Goal: Find specific page/section: Find specific page/section

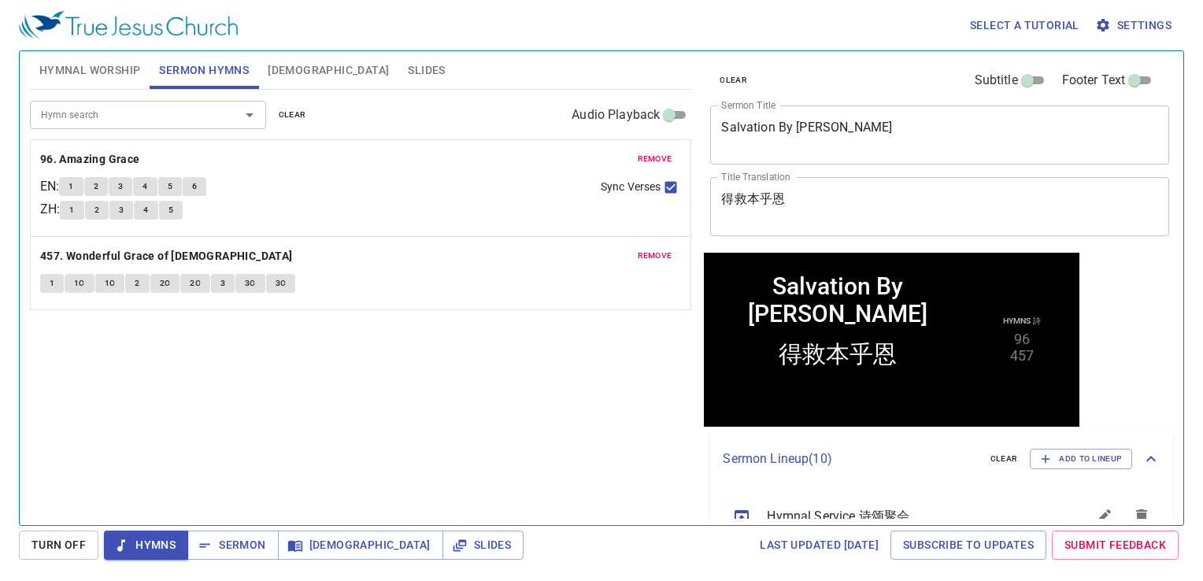
scroll to position [513, 0]
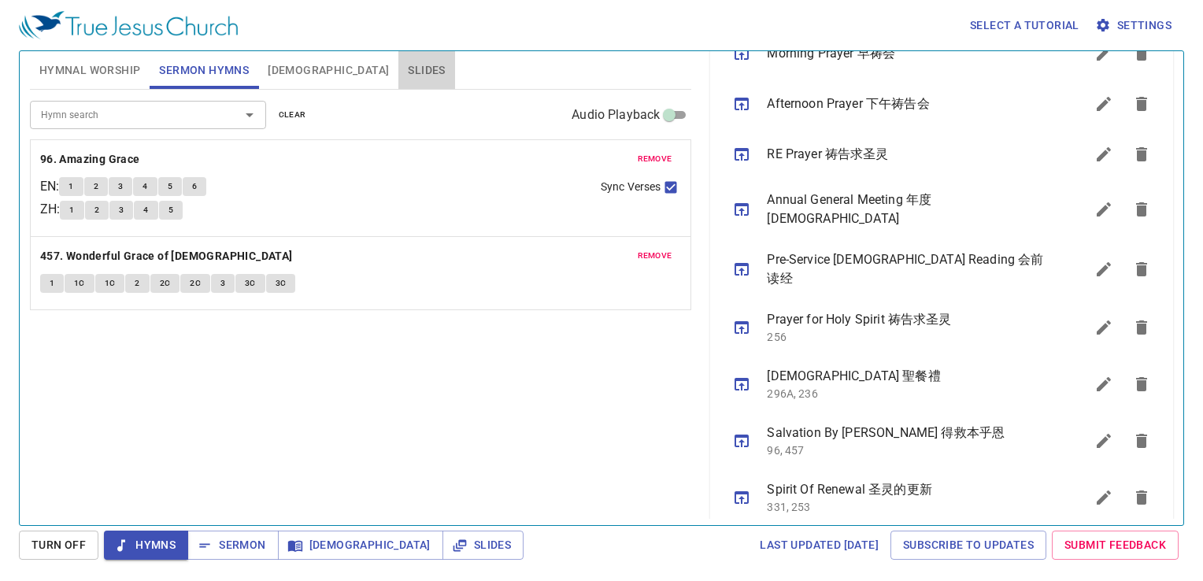
click at [408, 61] on span "Slides" at bounding box center [426, 71] width 37 height 20
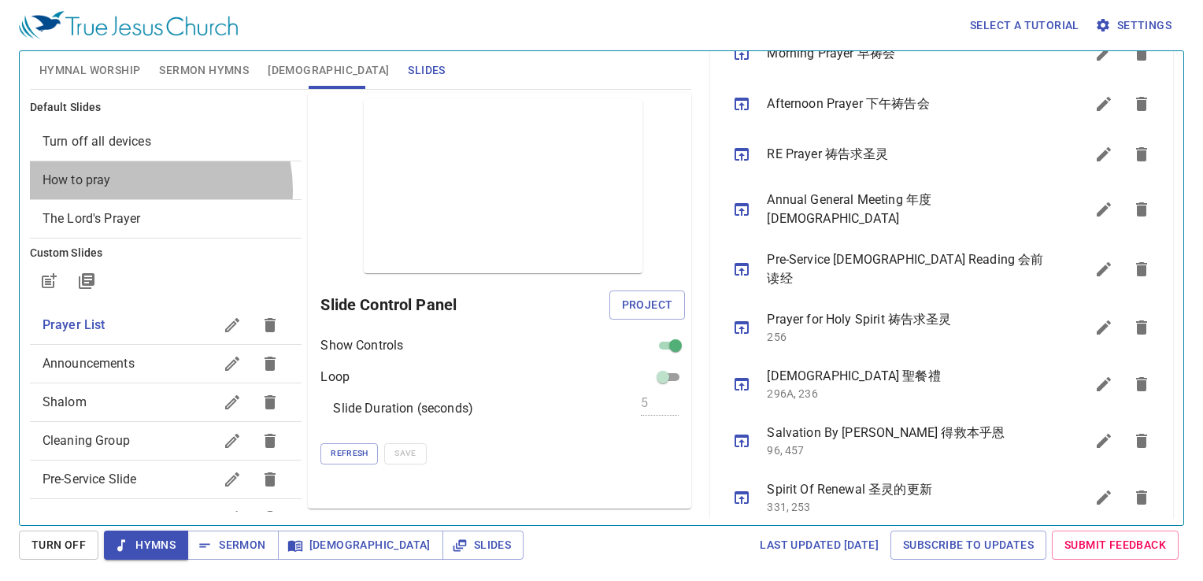
click at [136, 190] on div "How to pray" at bounding box center [166, 180] width 272 height 38
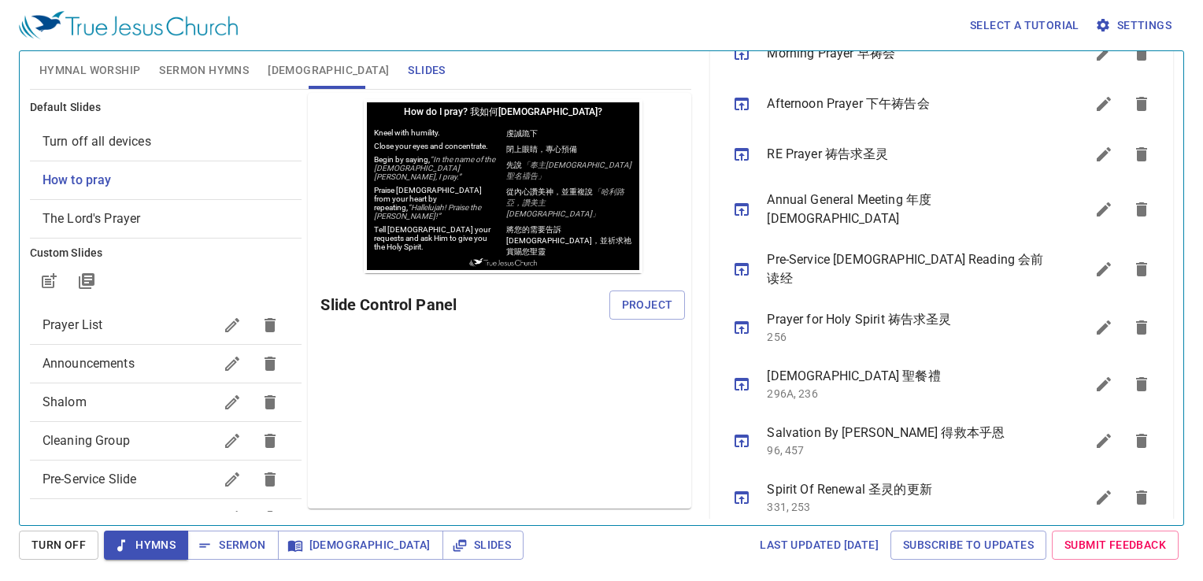
scroll to position [0, 0]
click at [651, 307] on span "Project" at bounding box center [647, 305] width 51 height 20
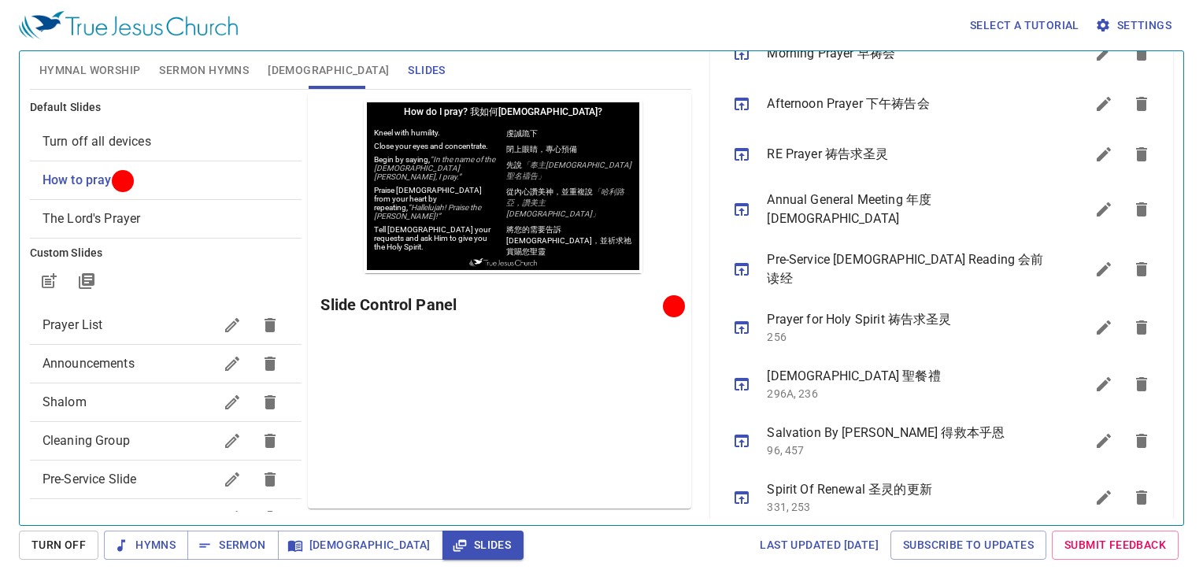
click at [152, 326] on span "Prayer List" at bounding box center [129, 325] width 172 height 19
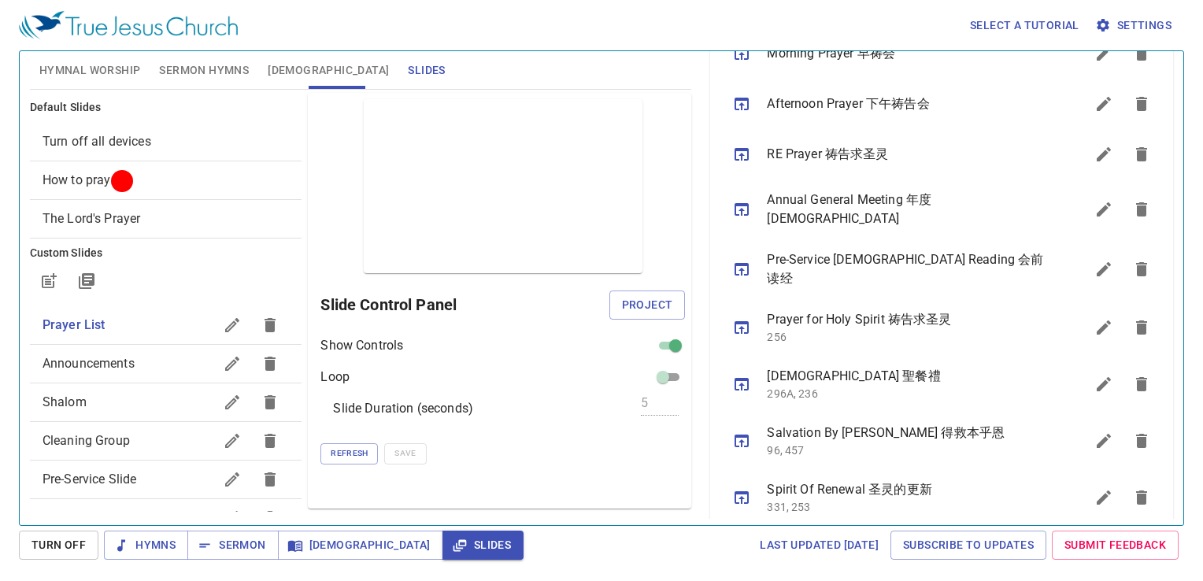
drag, startPoint x: 633, startPoint y: 311, endPoint x: 645, endPoint y: 305, distance: 13.7
click at [639, 308] on span "Project" at bounding box center [647, 305] width 51 height 20
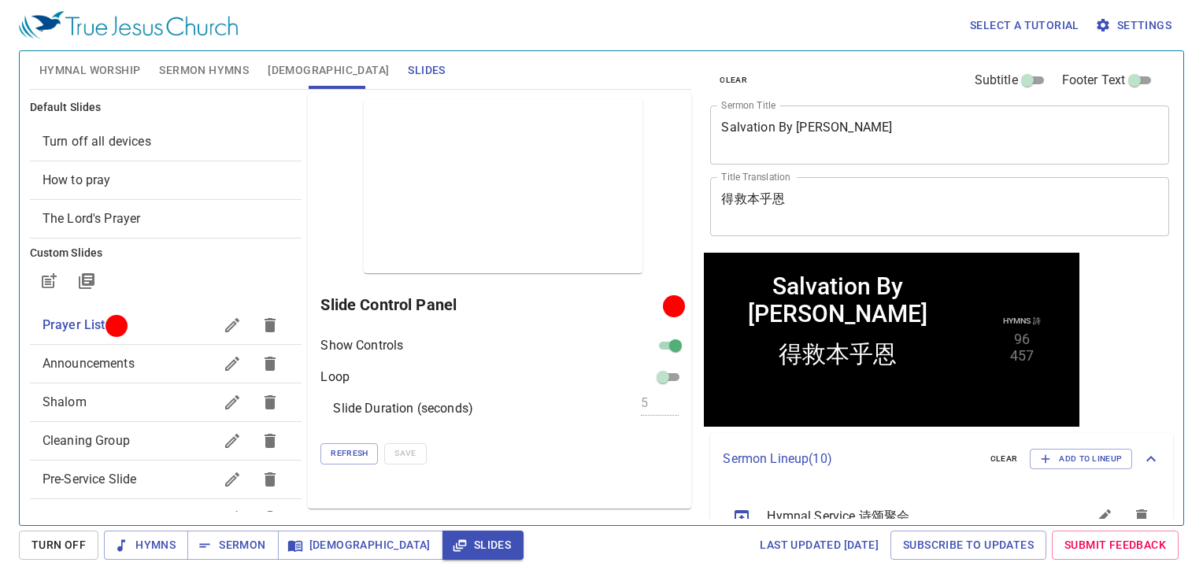
scroll to position [513, 0]
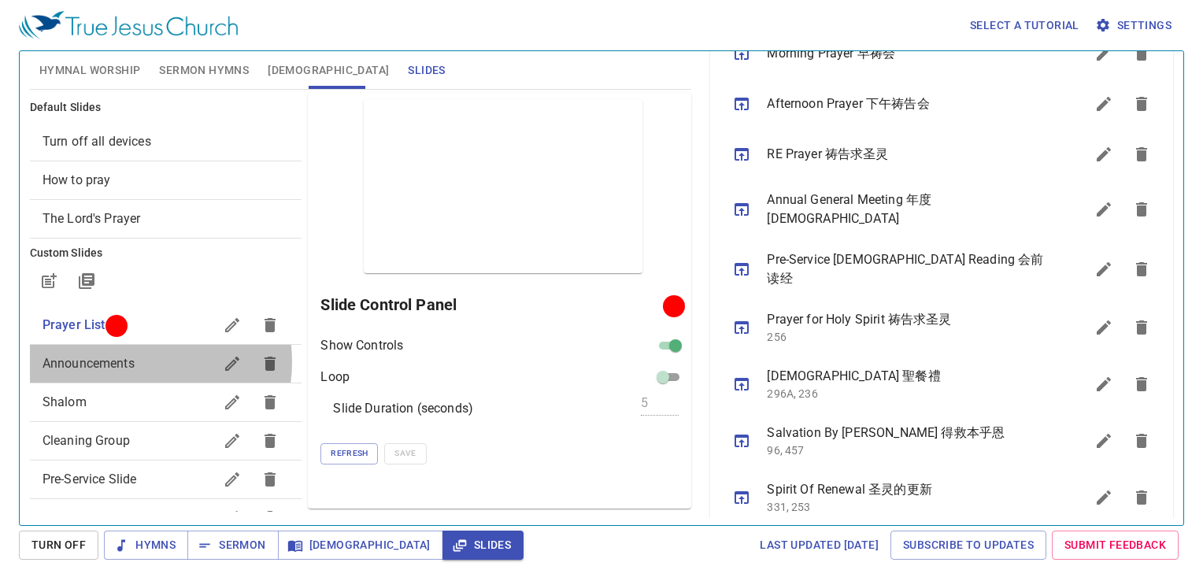
click at [139, 361] on span "Announcements" at bounding box center [129, 363] width 172 height 19
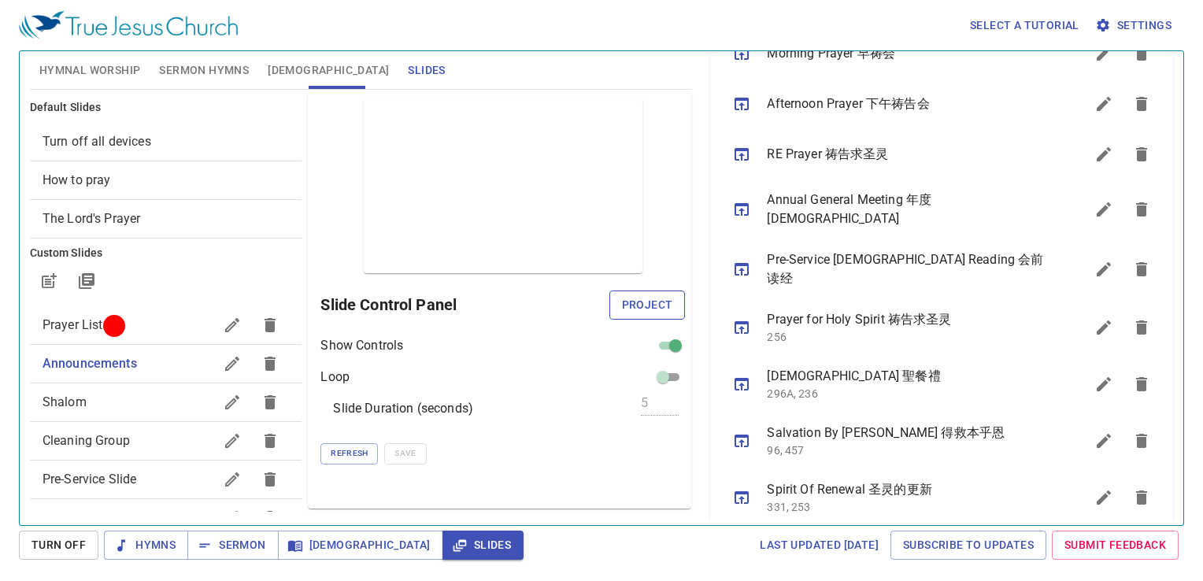
click at [640, 301] on span "Project" at bounding box center [647, 305] width 51 height 20
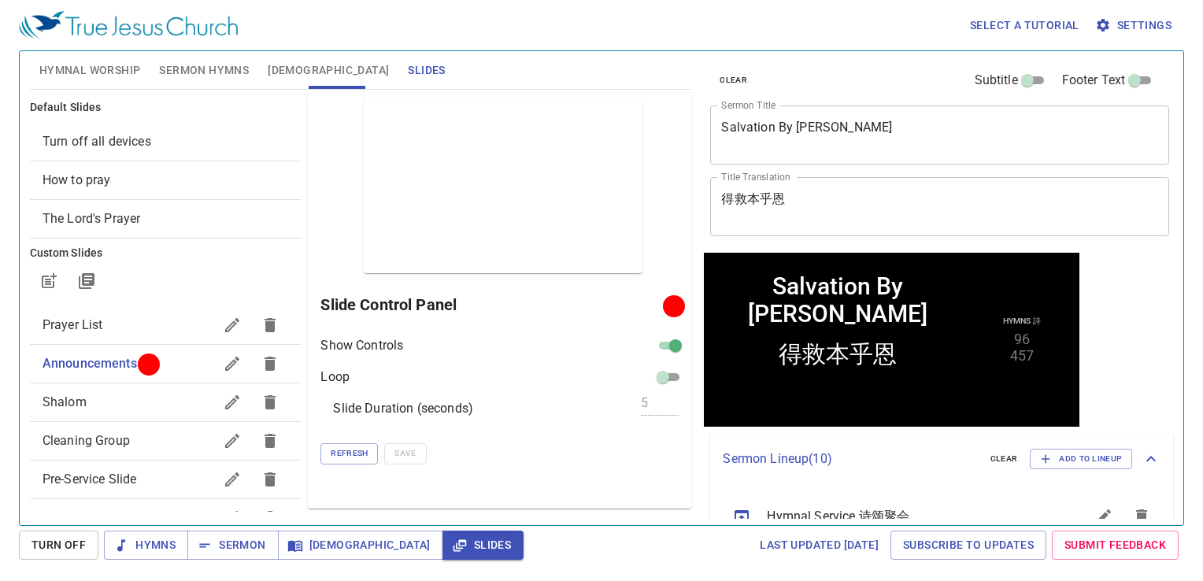
scroll to position [513, 0]
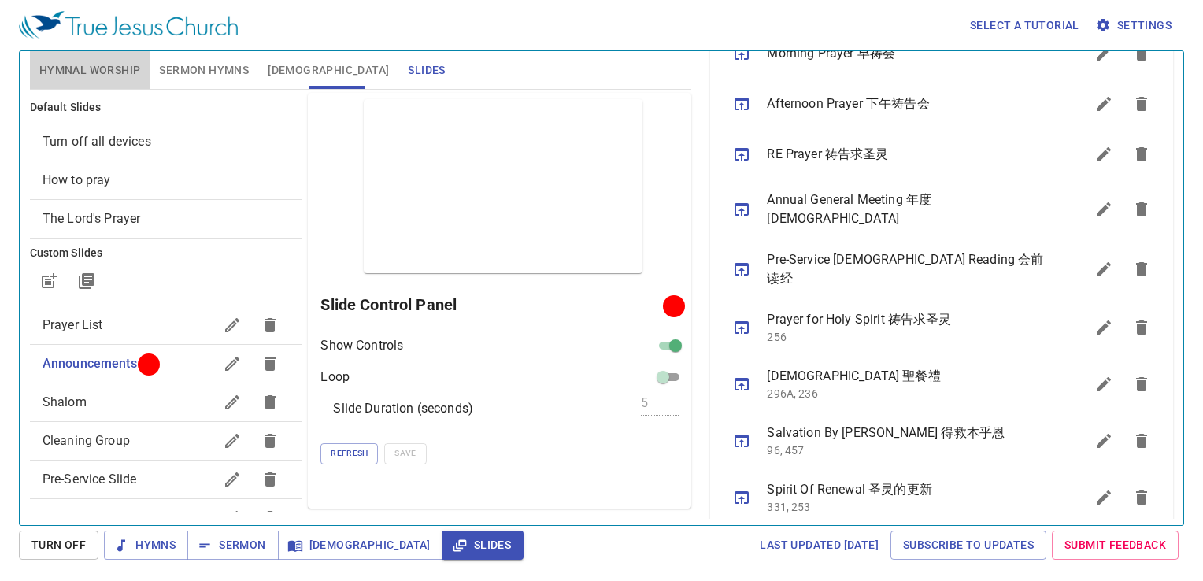
drag, startPoint x: 107, startPoint y: 68, endPoint x: 246, endPoint y: 83, distance: 139.3
click at [107, 68] on span "Hymnal Worship" at bounding box center [90, 71] width 102 height 20
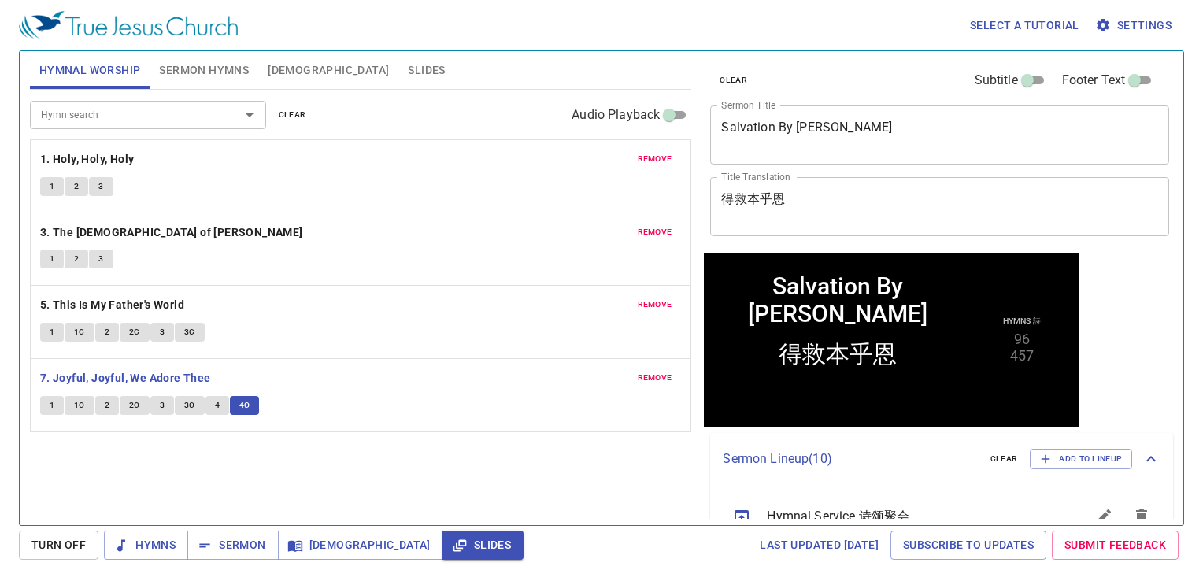
scroll to position [513, 0]
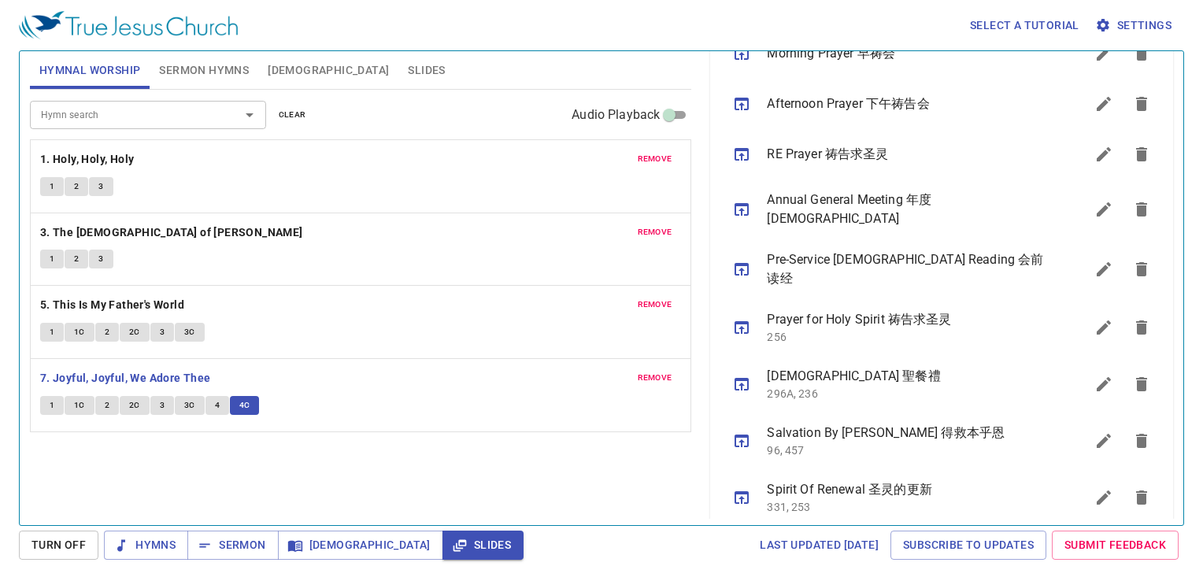
click at [305, 98] on div "Hymn search Hymn search clear Audio Playback" at bounding box center [361, 115] width 662 height 50
click at [297, 123] on button "clear" at bounding box center [292, 114] width 46 height 19
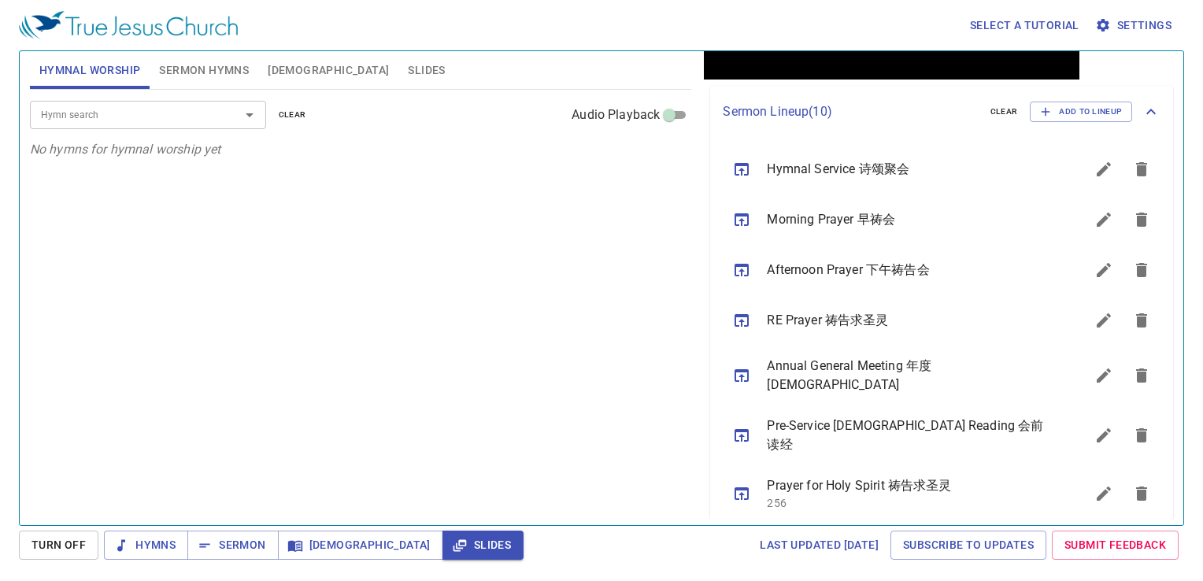
scroll to position [472, 0]
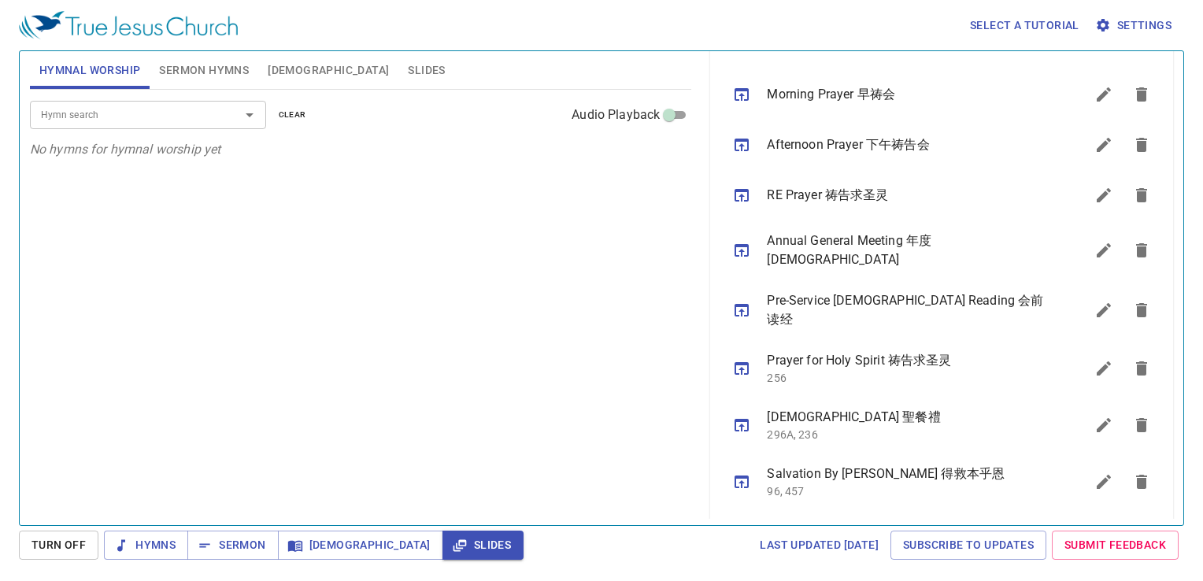
click at [740, 301] on icon "sermon lineup list" at bounding box center [741, 310] width 19 height 19
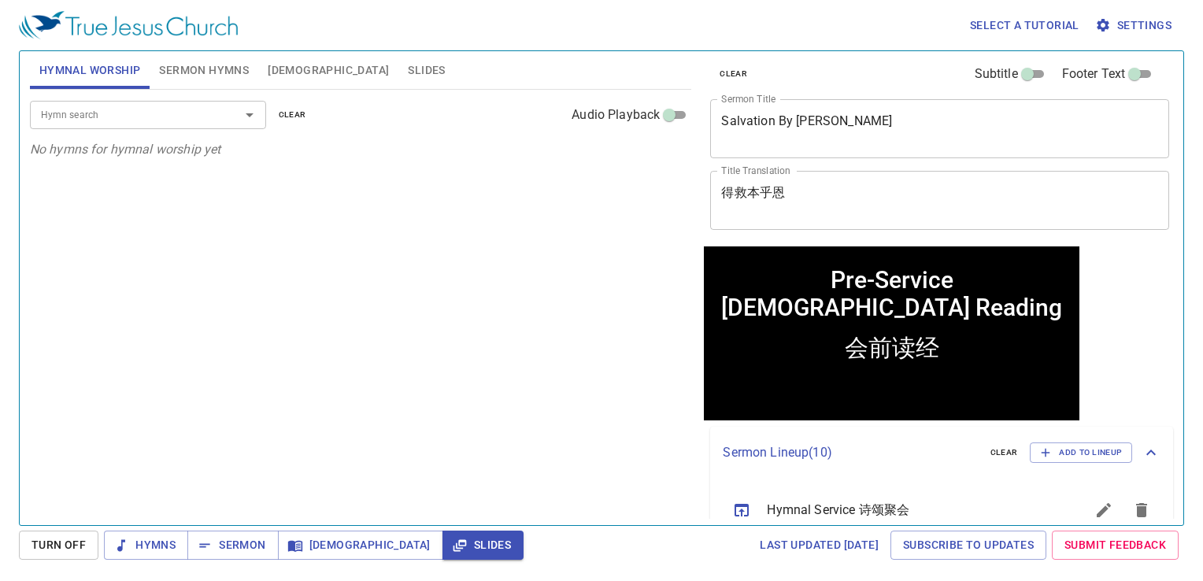
scroll to position [0, 0]
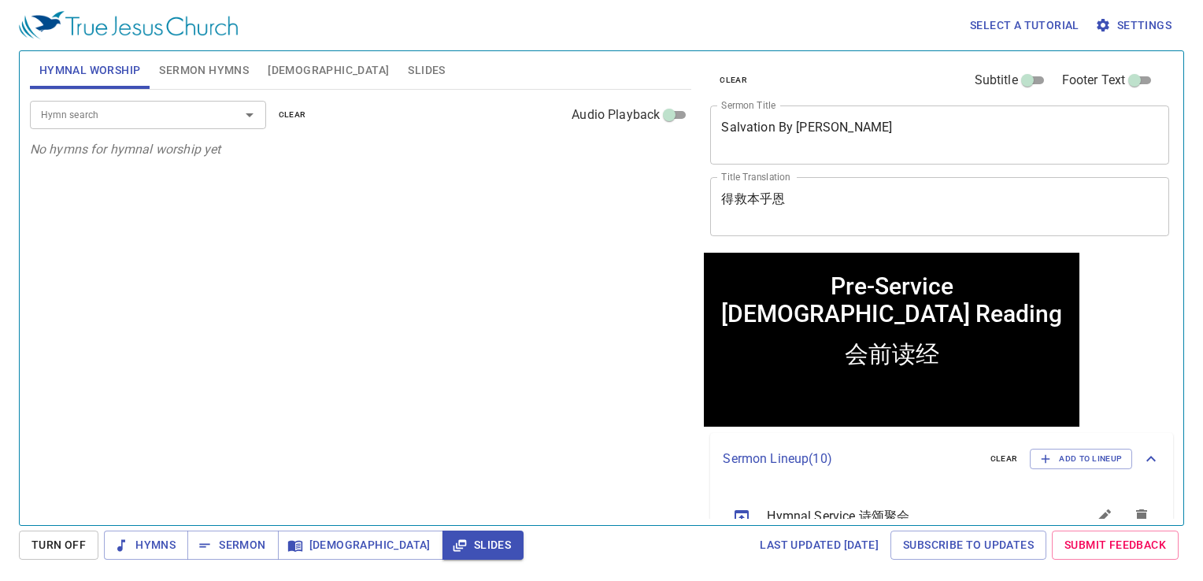
click at [219, 72] on span "Sermon Hymns" at bounding box center [204, 71] width 90 height 20
click at [113, 73] on span "Hymnal Worship" at bounding box center [90, 71] width 102 height 20
click at [176, 64] on span "Sermon Hymns" at bounding box center [204, 71] width 90 height 20
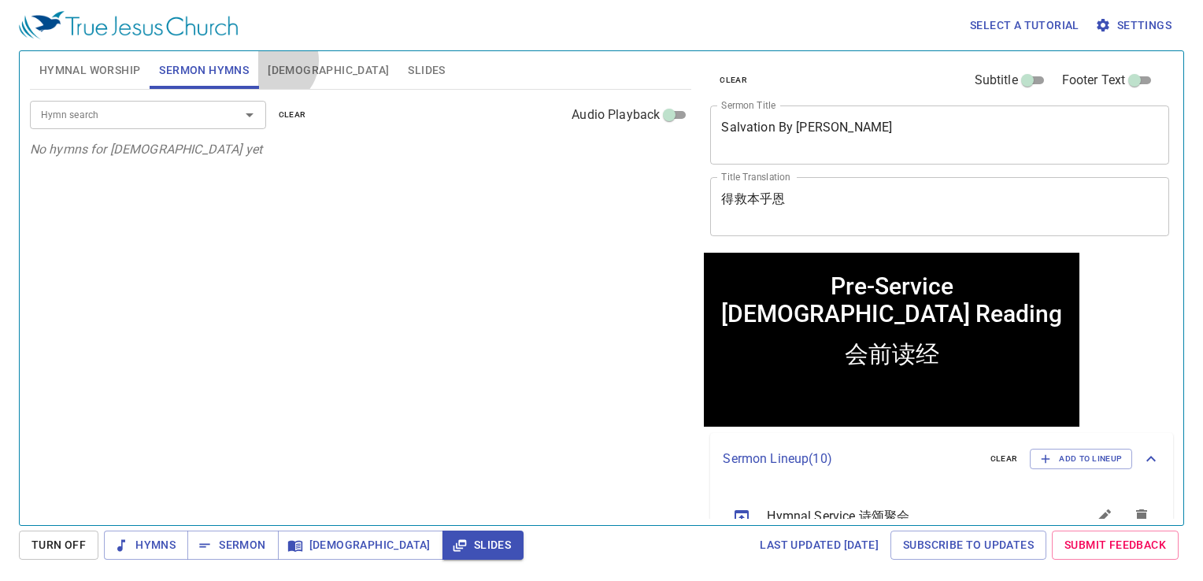
click at [271, 62] on span "[DEMOGRAPHIC_DATA]" at bounding box center [328, 71] width 121 height 20
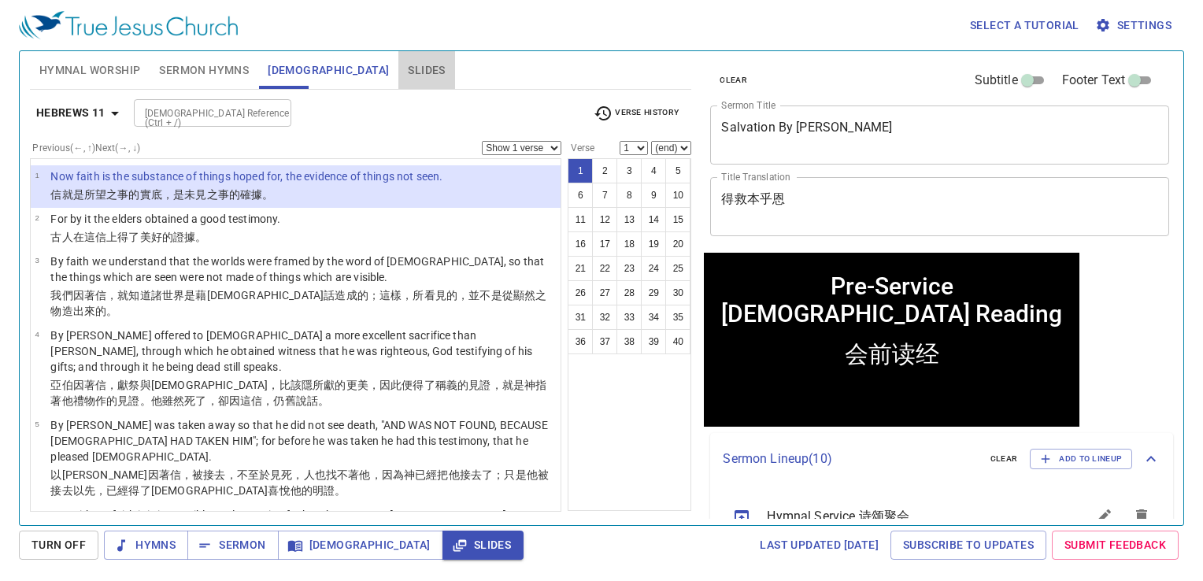
click at [398, 83] on button "Slides" at bounding box center [426, 70] width 56 height 38
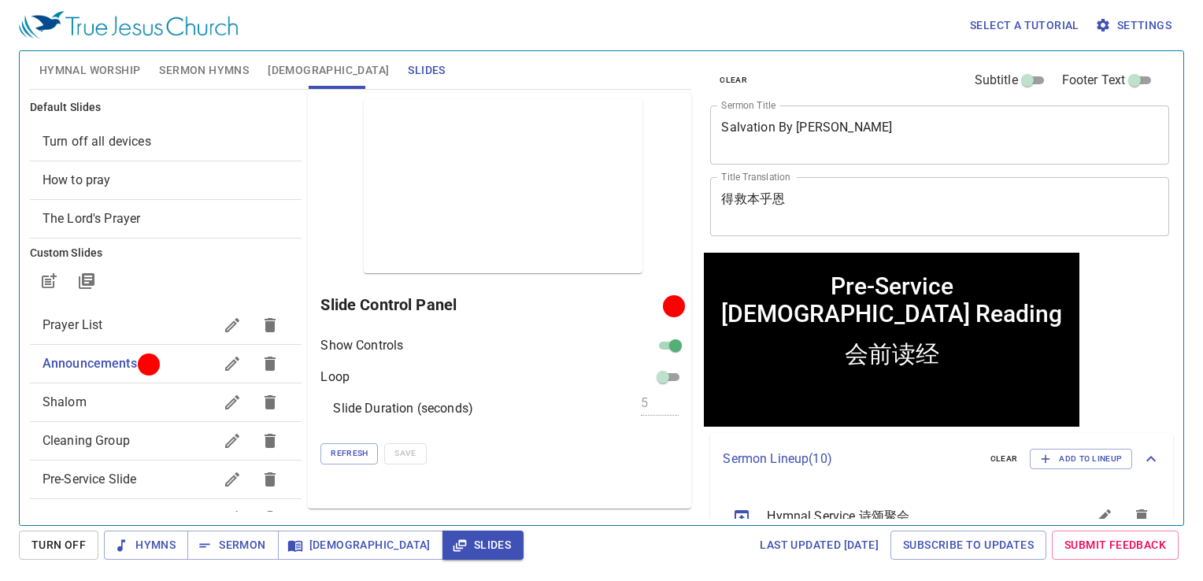
click at [110, 135] on span "Turn off all devices" at bounding box center [97, 141] width 109 height 15
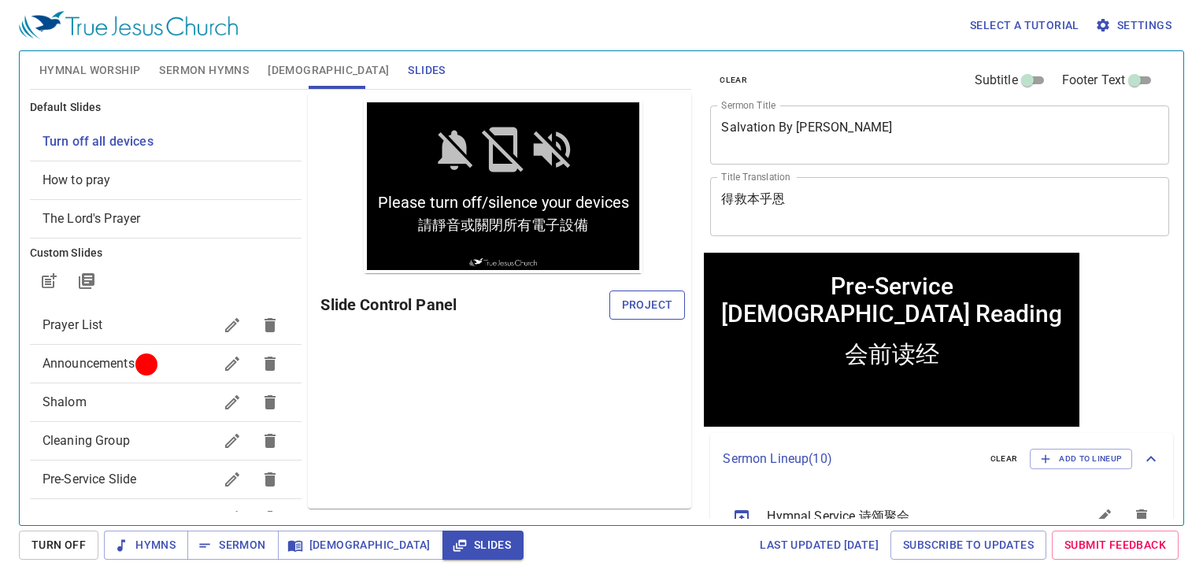
click at [671, 302] on span "Project" at bounding box center [647, 305] width 51 height 20
click at [170, 75] on span "Sermon Hymns" at bounding box center [204, 71] width 90 height 20
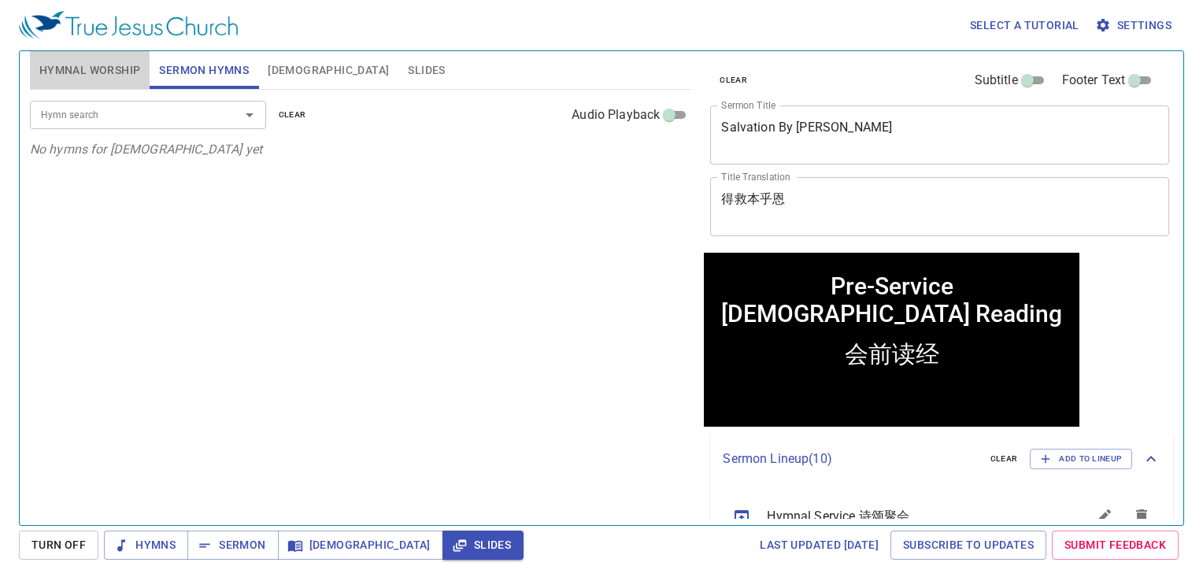
click at [120, 59] on button "Hymnal Worship" at bounding box center [90, 70] width 120 height 38
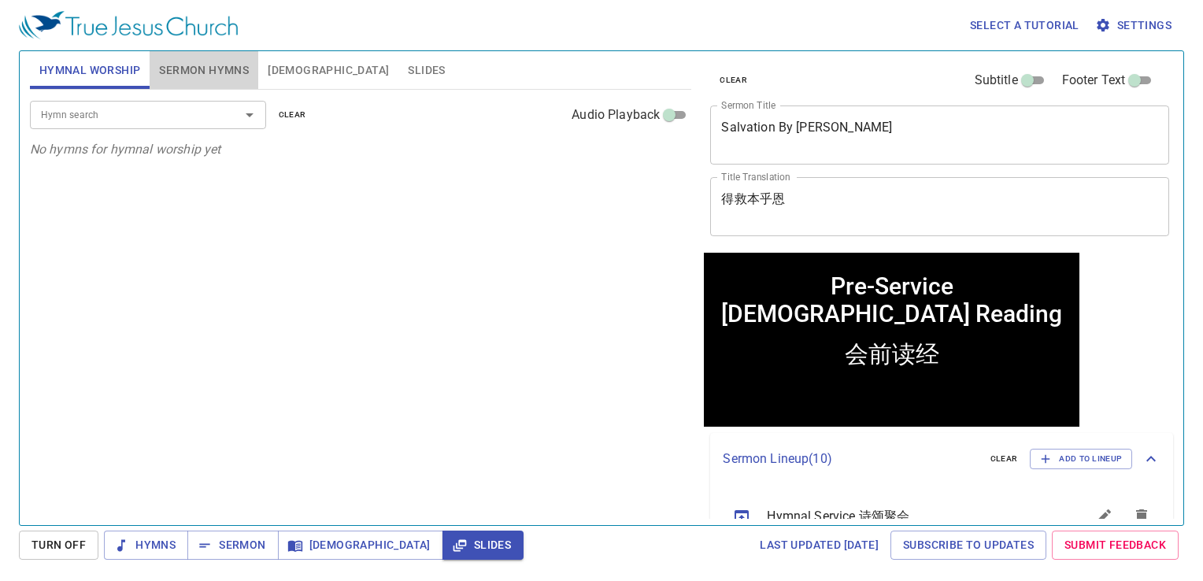
click at [201, 71] on span "Sermon Hymns" at bounding box center [204, 71] width 90 height 20
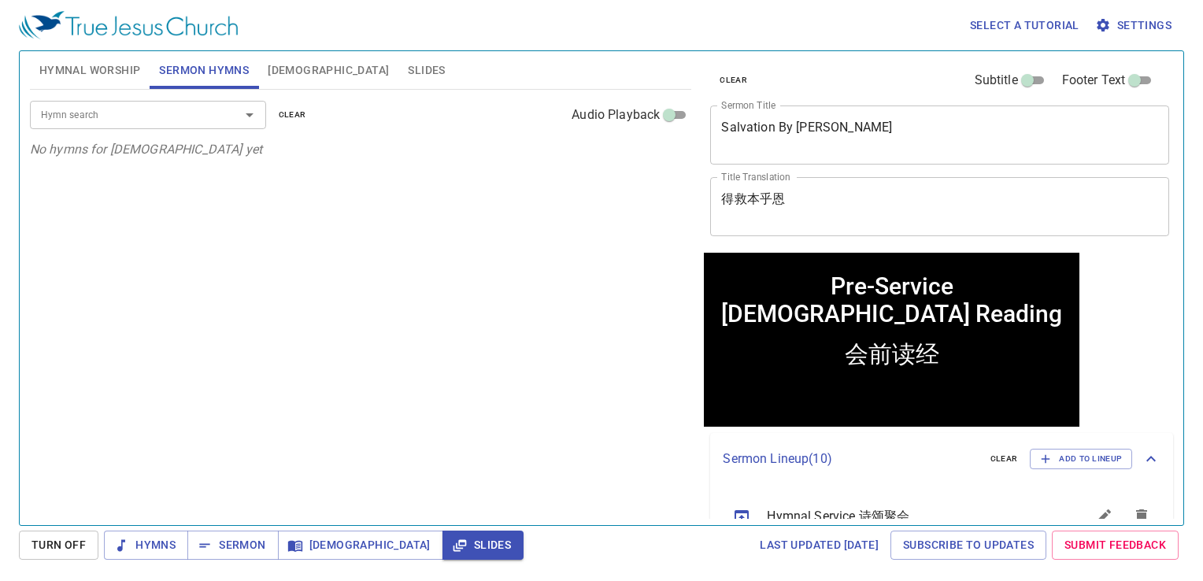
click at [103, 91] on div "Hymn search Hymn search clear Audio Playback" at bounding box center [361, 115] width 662 height 50
click at [104, 79] on button "Hymnal Worship" at bounding box center [90, 70] width 120 height 38
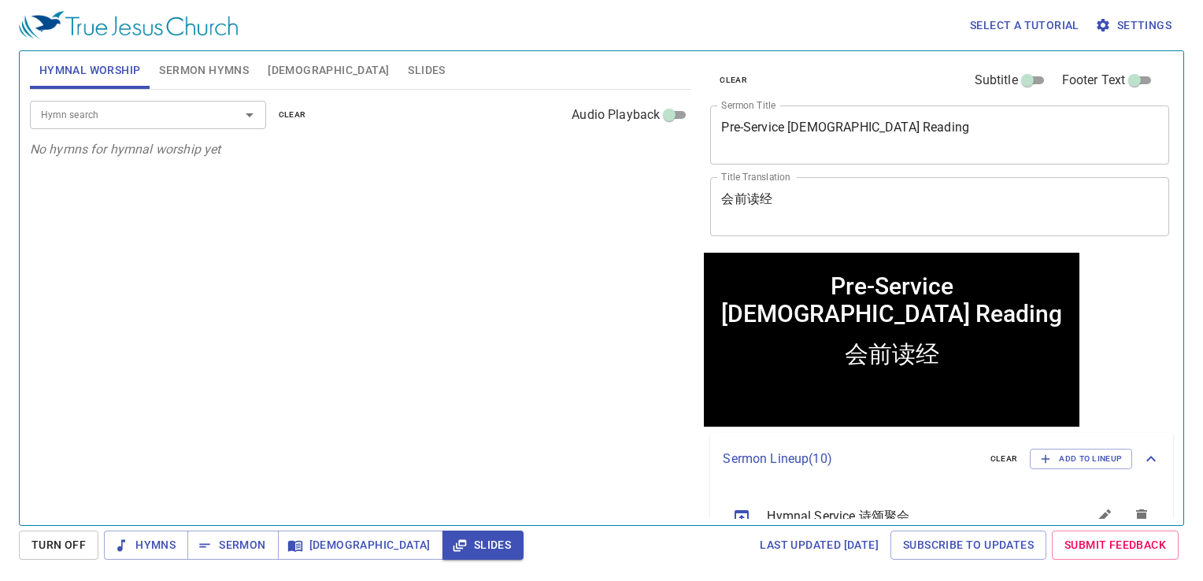
click at [146, 119] on input "Hymn search" at bounding box center [125, 114] width 180 height 18
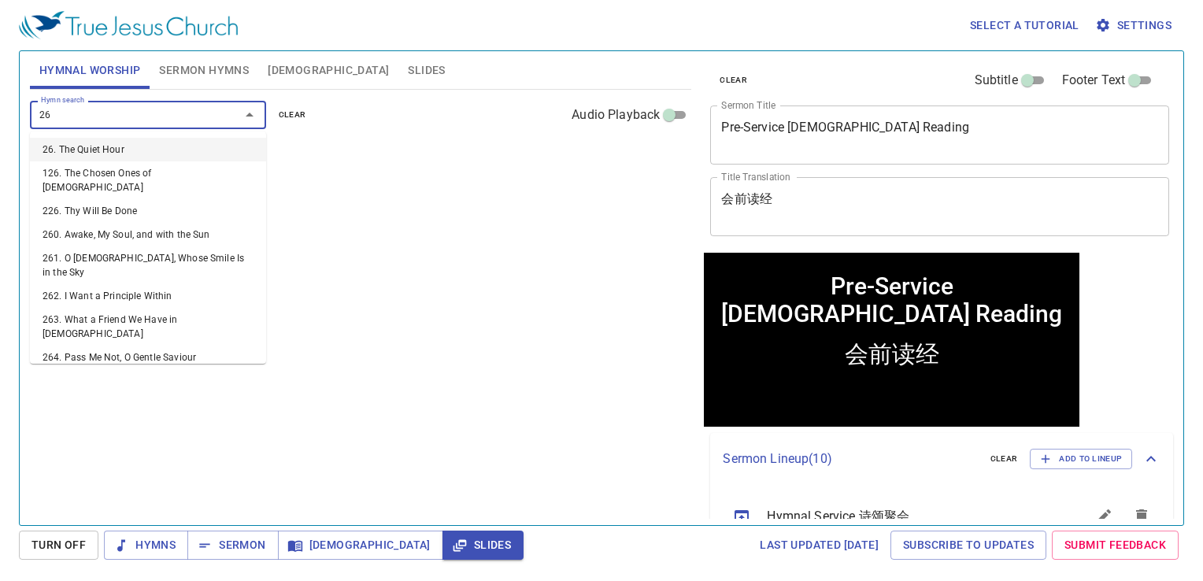
type input "263"
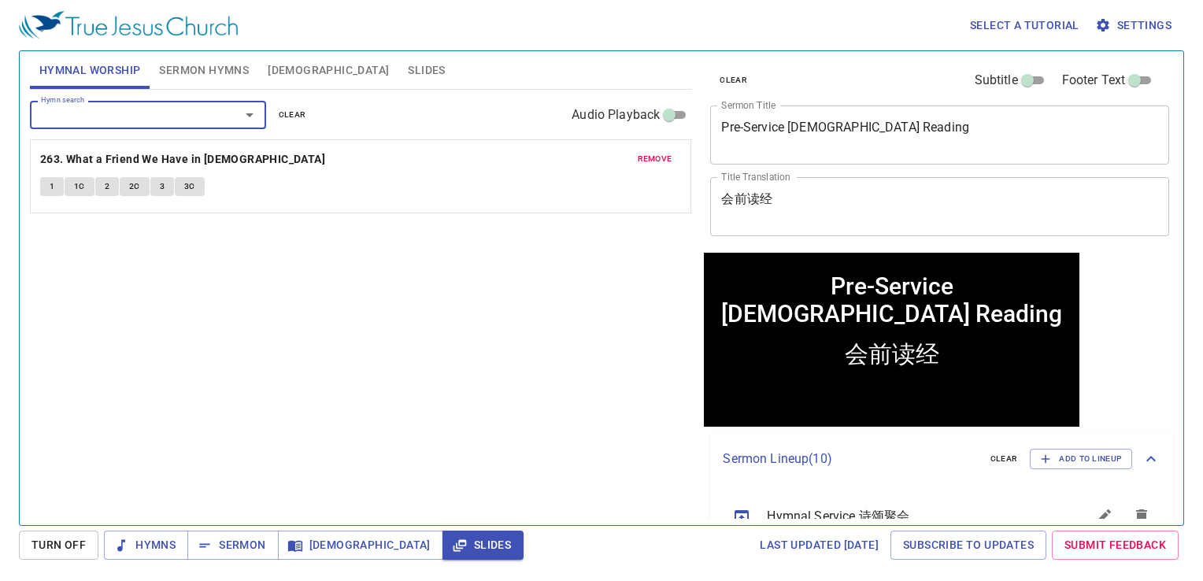
click at [139, 114] on input "Hymn search" at bounding box center [125, 114] width 180 height 18
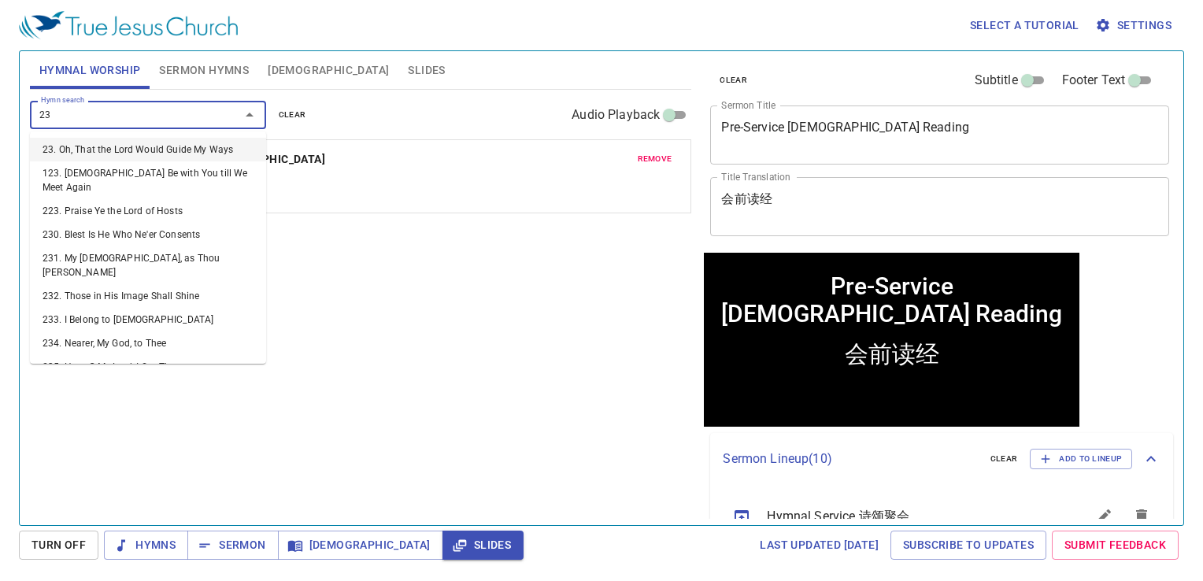
type input "239"
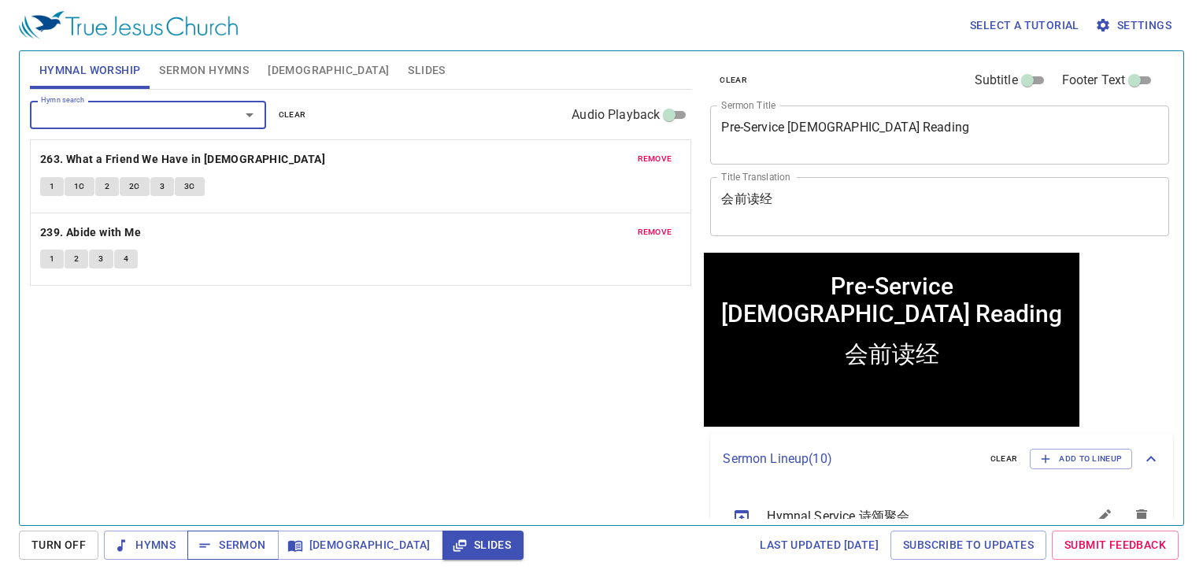
click at [230, 549] on span "Sermon" at bounding box center [232, 545] width 65 height 20
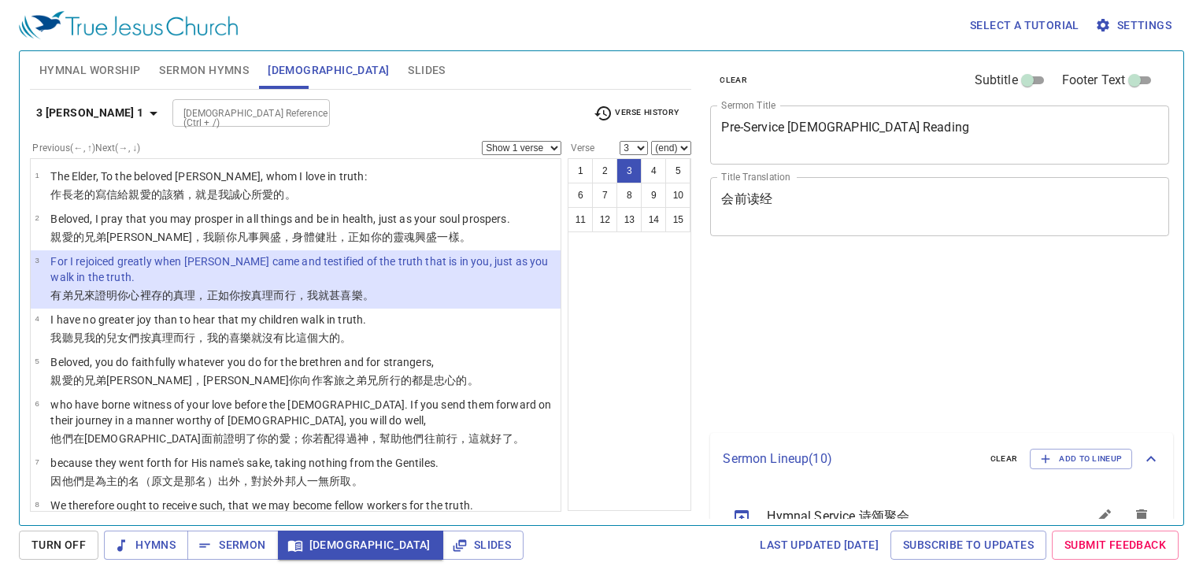
select select "3"
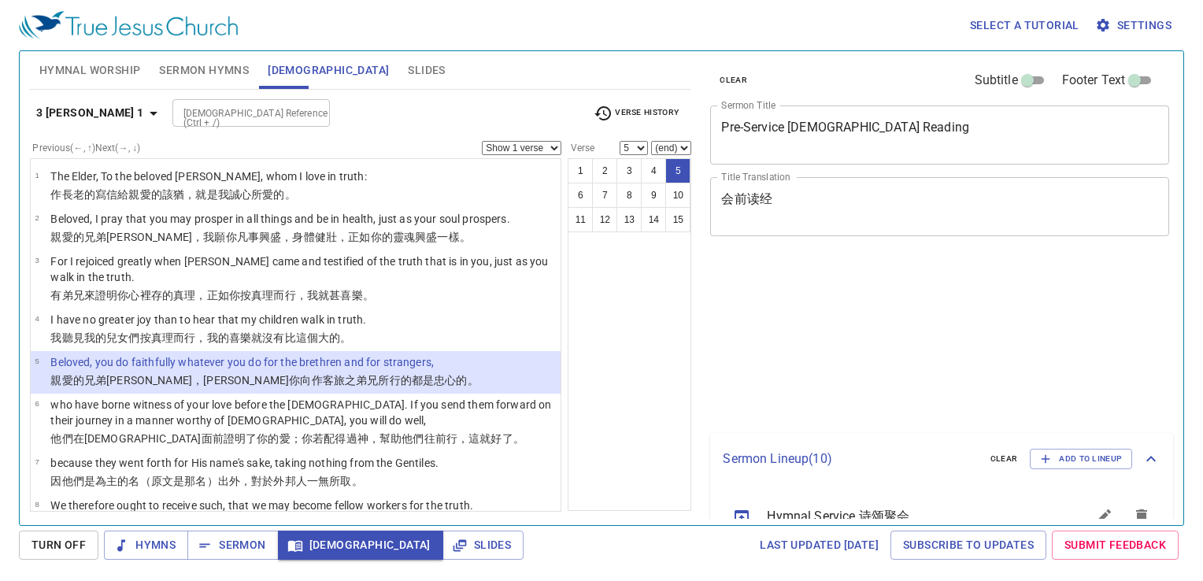
select select "5"
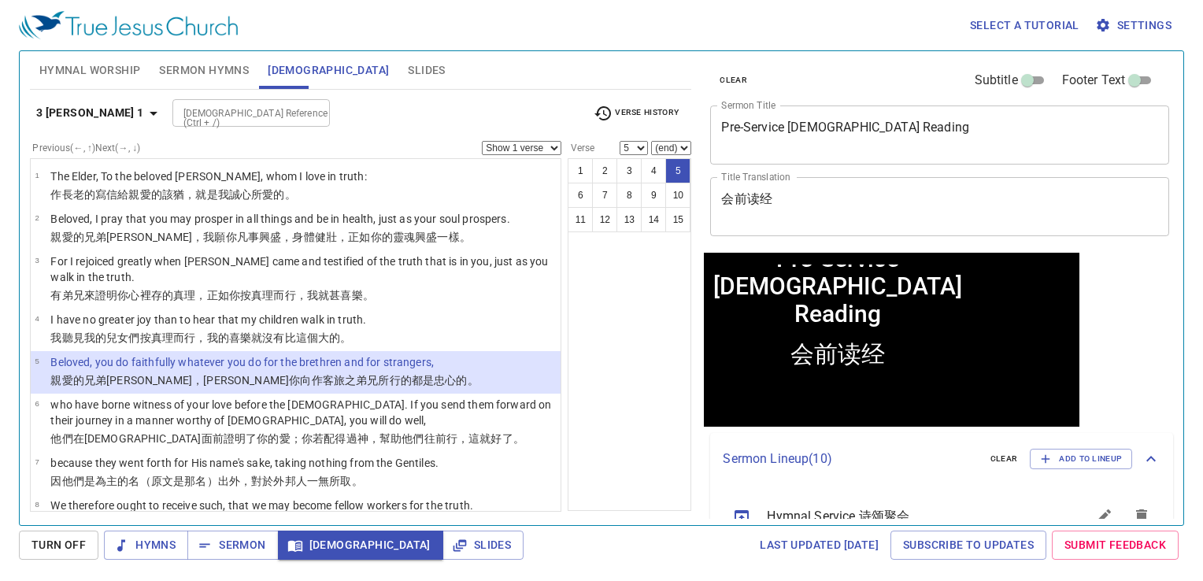
scroll to position [299, 0]
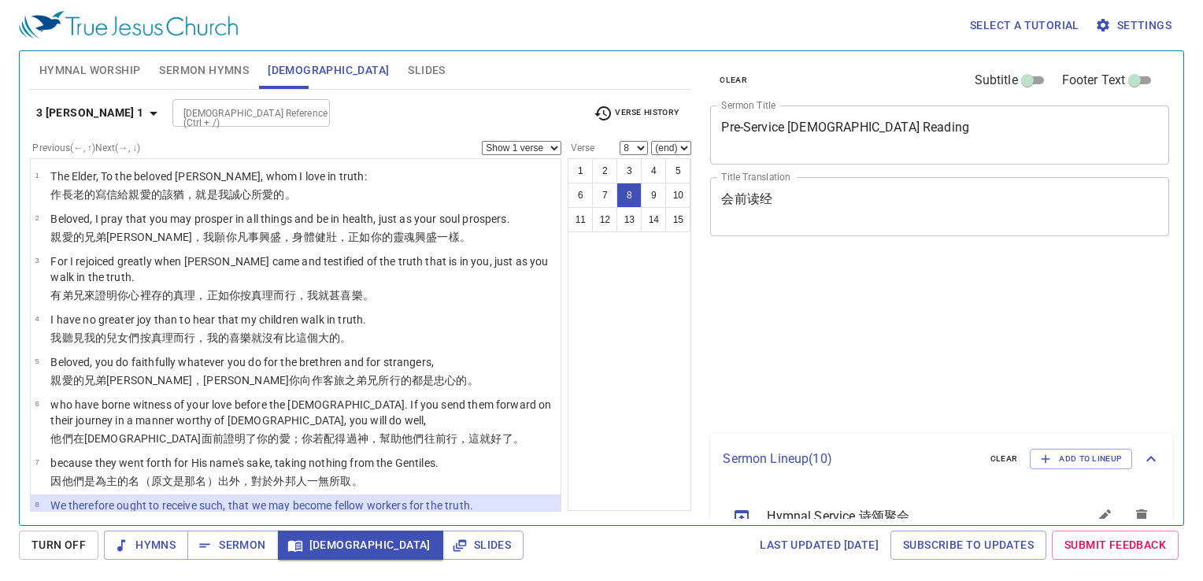
select select "8"
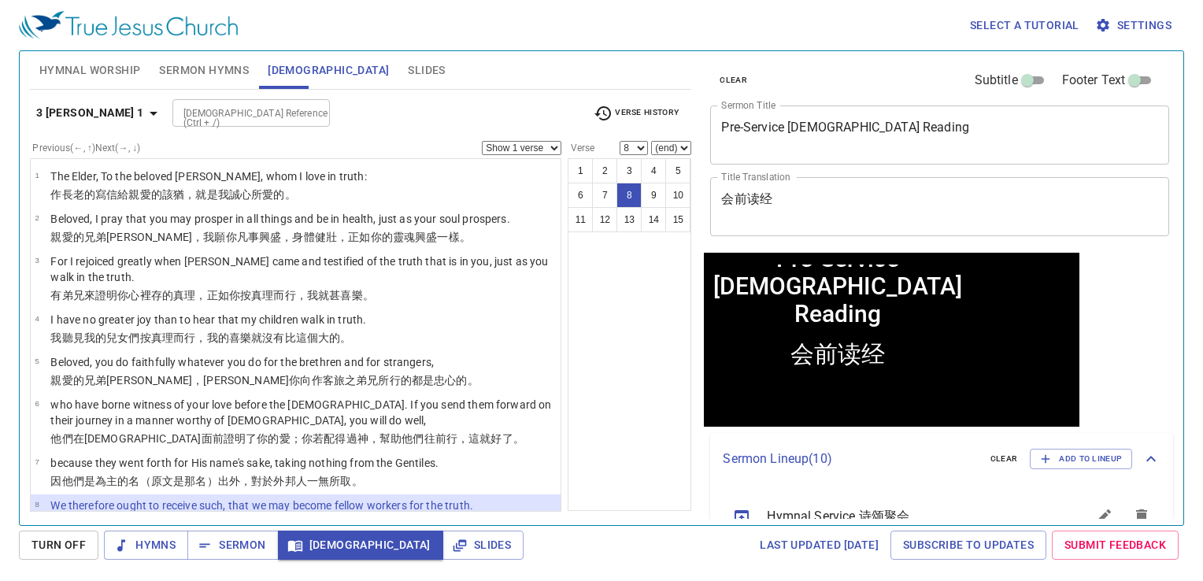
scroll to position [220, 0]
